Goal: Task Accomplishment & Management: Manage account settings

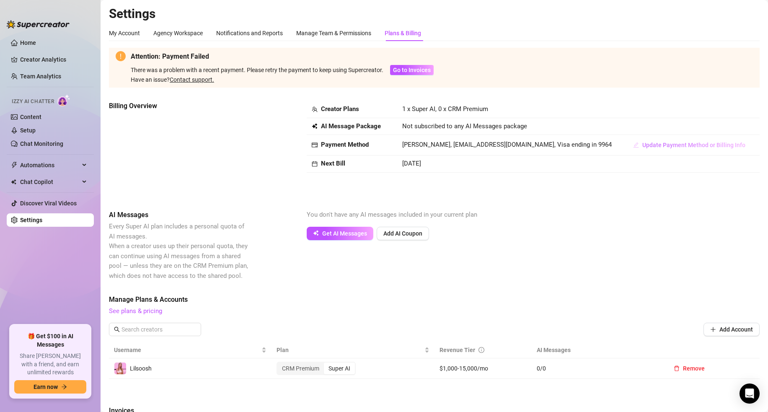
click at [642, 145] on span "Update Payment Method or Billing Info" at bounding box center [693, 145] width 103 height 7
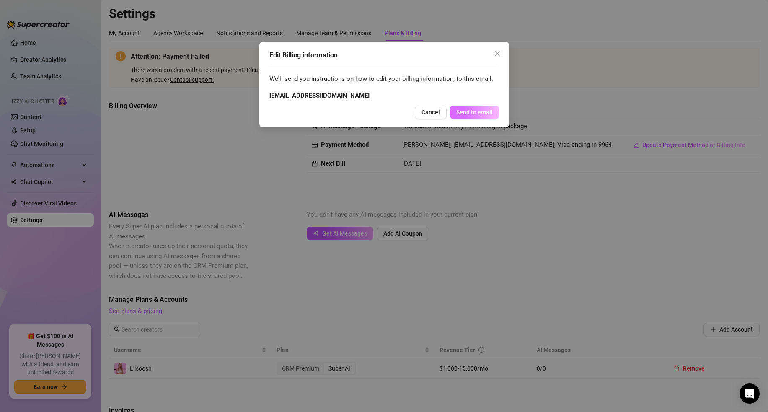
click at [469, 116] on button "Send to email" at bounding box center [474, 112] width 49 height 13
